Goal: Browse casually

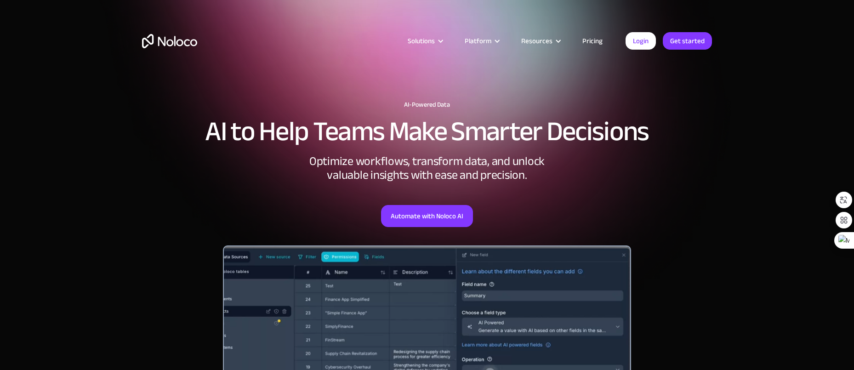
click at [595, 170] on div "AI-Powered Data AI to Help Teams Make Smarter Decisions Optimize workflows, tra…" at bounding box center [427, 297] width 588 height 411
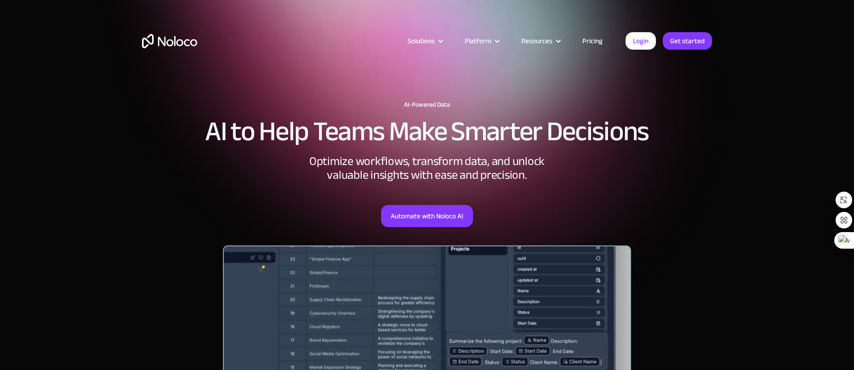
click at [228, 164] on div "AI-Powered Data AI to Help Teams Make Smarter Decisions Optimize workflows, tra…" at bounding box center [427, 297] width 588 height 411
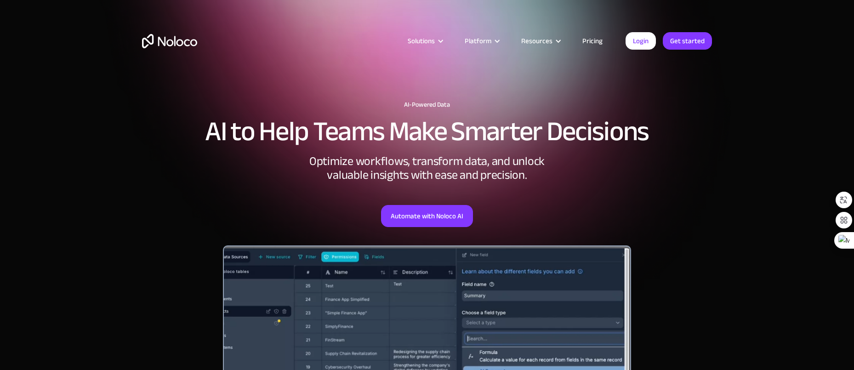
click at [695, 167] on div "AI-Powered Data AI to Help Teams Make Smarter Decisions Optimize workflows, tra…" at bounding box center [427, 297] width 588 height 411
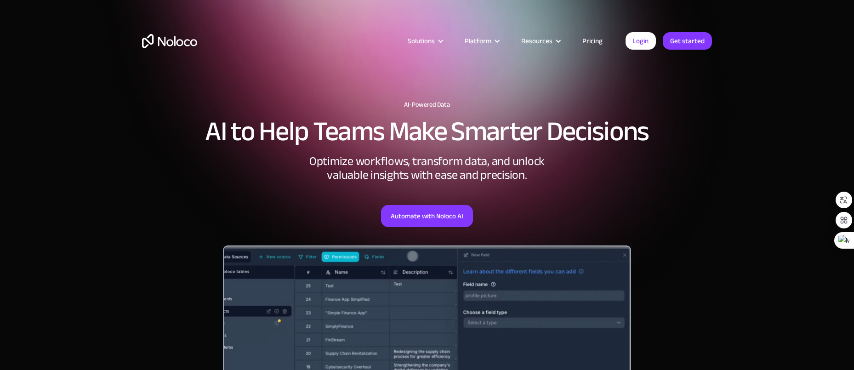
click at [488, 99] on div "AI-Powered Data AI to Help Teams Make Smarter Decisions Optimize workflows, tra…" at bounding box center [427, 297] width 588 height 411
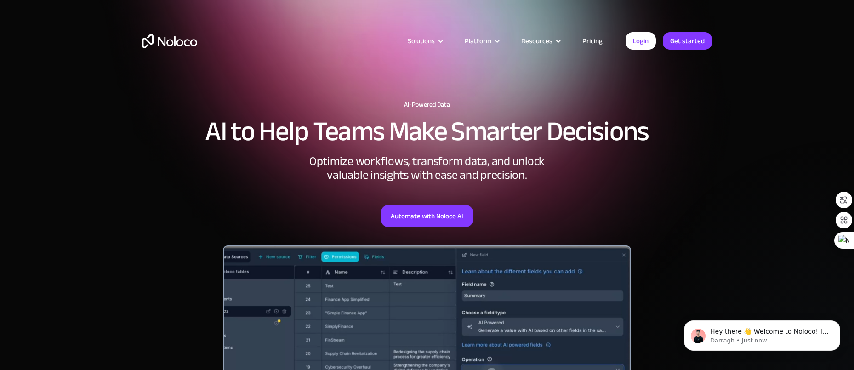
click at [491, 100] on div "AI-Powered Data AI to Help Teams Make Smarter Decisions Optimize workflows, tra…" at bounding box center [427, 297] width 588 height 411
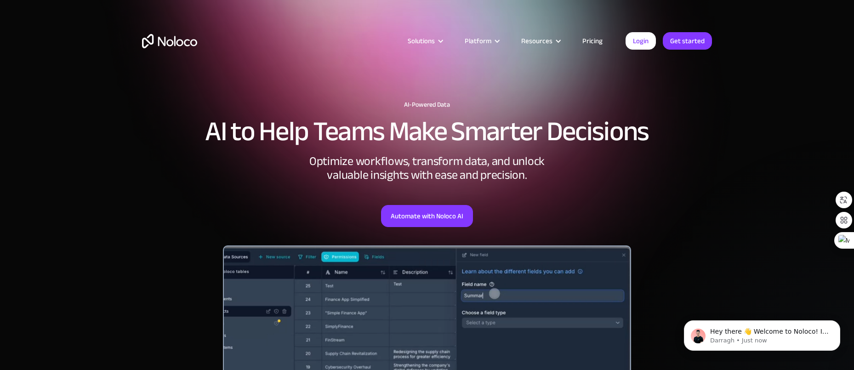
click at [520, 102] on h1 "AI-Powered Data" at bounding box center [427, 104] width 570 height 7
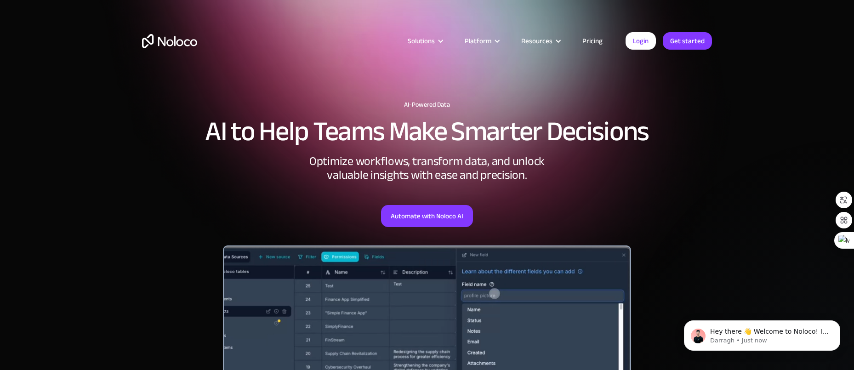
click at [581, 70] on div "Solutions Use Cases Business Types Project Management Keep track of customers, …" at bounding box center [427, 50] width 588 height 54
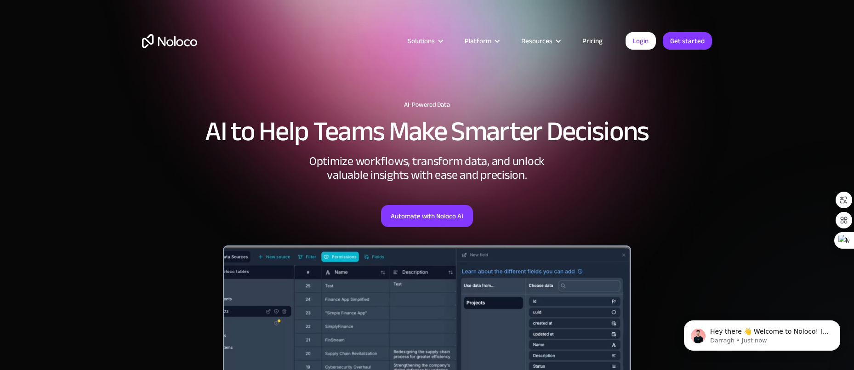
click at [168, 40] on img "home" at bounding box center [169, 41] width 55 height 14
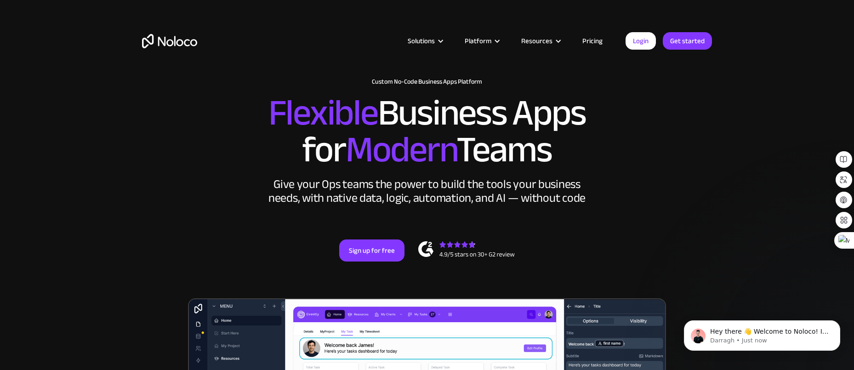
click at [102, 183] on section "New: Connect Noloco to Stripe Custom No-Code Business Apps Platform Flexible Bu…" at bounding box center [427, 325] width 854 height 651
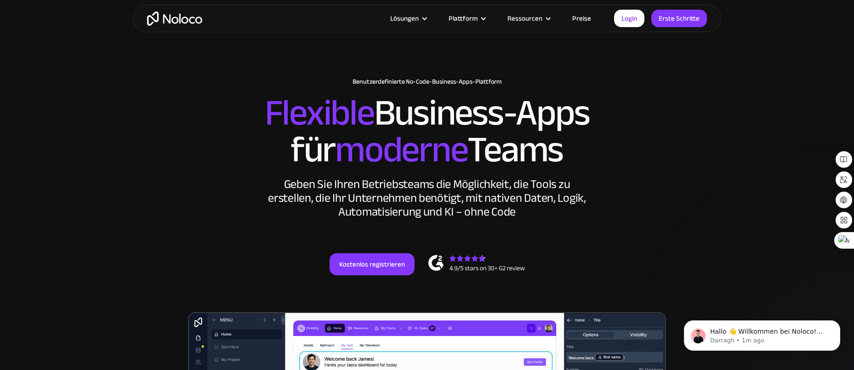
scroll to position [7, 0]
